Goal: Check status: Check status

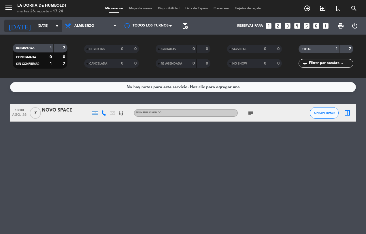
click at [51, 25] on input "[DATE]" at bounding box center [58, 26] width 46 height 10
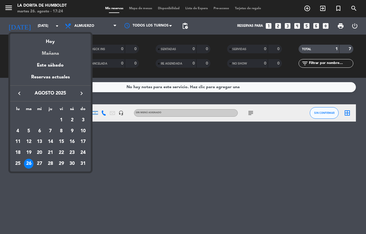
click at [58, 55] on div "Mañana" at bounding box center [50, 52] width 81 height 12
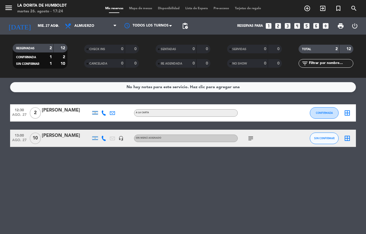
click at [250, 138] on icon "subject" at bounding box center [250, 138] width 7 height 7
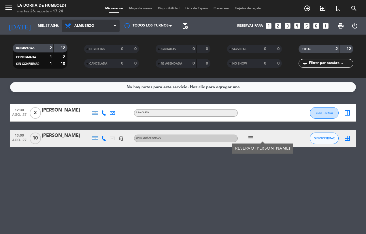
click at [80, 22] on span "Almuerzo" at bounding box center [91, 26] width 58 height 13
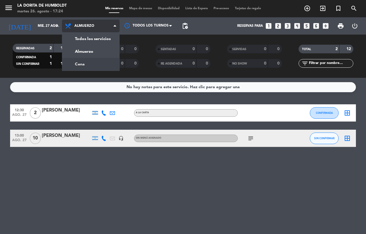
click at [88, 59] on div "menu La [PERSON_NAME] [DATE] 26. agosto - 17:24 Mis reservas Mapa de mesas Disp…" at bounding box center [183, 39] width 366 height 78
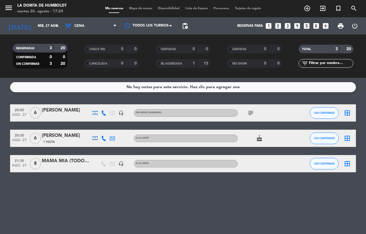
click at [55, 161] on div "MAMA MIA (TODOS LOS MIERCOLES 8 PAX)" at bounding box center [66, 160] width 49 height 7
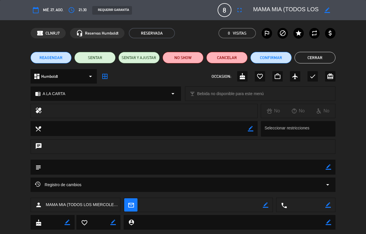
click at [320, 54] on button "Cerrar" at bounding box center [315, 58] width 41 height 12
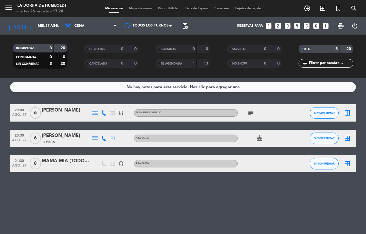
click at [249, 112] on icon "subject" at bounding box center [250, 113] width 7 height 7
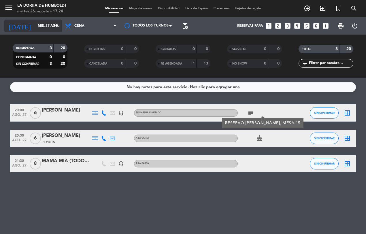
click at [36, 26] on input "mié. 27 ago." at bounding box center [58, 26] width 46 height 10
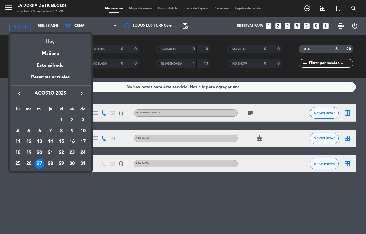
click at [60, 43] on div "Hoy" at bounding box center [50, 40] width 81 height 12
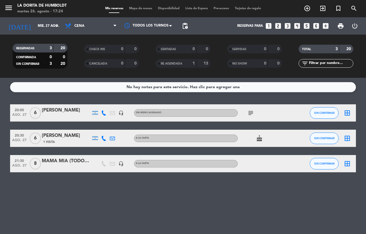
type input "[DATE]"
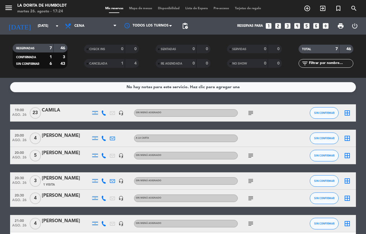
click at [251, 110] on icon "subject" at bounding box center [250, 113] width 7 height 7
click at [251, 154] on icon "subject" at bounding box center [250, 155] width 7 height 7
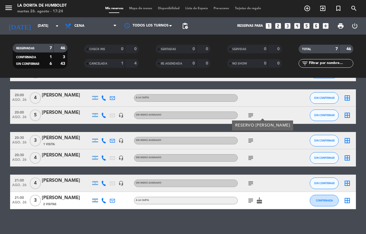
scroll to position [44, 0]
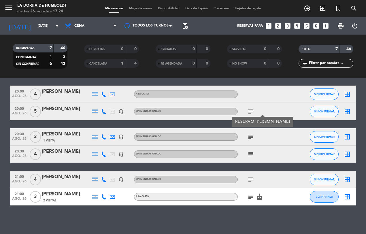
click at [248, 136] on icon "subject" at bounding box center [250, 136] width 7 height 7
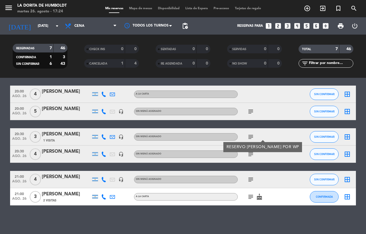
click at [252, 154] on icon "subject" at bounding box center [250, 154] width 7 height 7
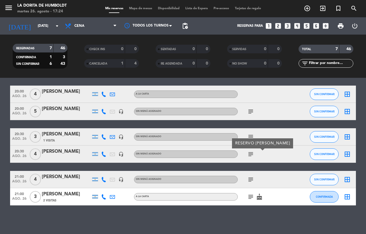
click at [249, 178] on icon "subject" at bounding box center [250, 179] width 7 height 7
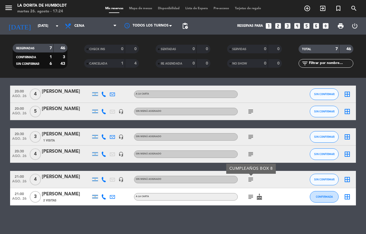
click at [251, 197] on icon "subject" at bounding box center [250, 196] width 7 height 7
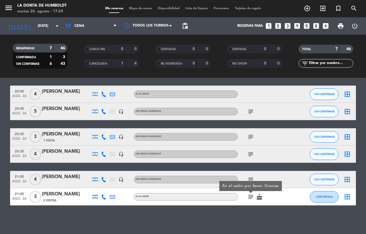
click at [199, 214] on div "No hay notas para este servicio. Haz clic para agregar una 19:00 [DATE] [PERSON…" at bounding box center [183, 156] width 366 height 156
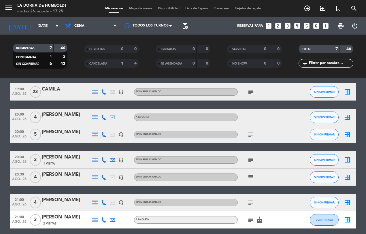
scroll to position [0, 0]
